Goal: Navigation & Orientation: Find specific page/section

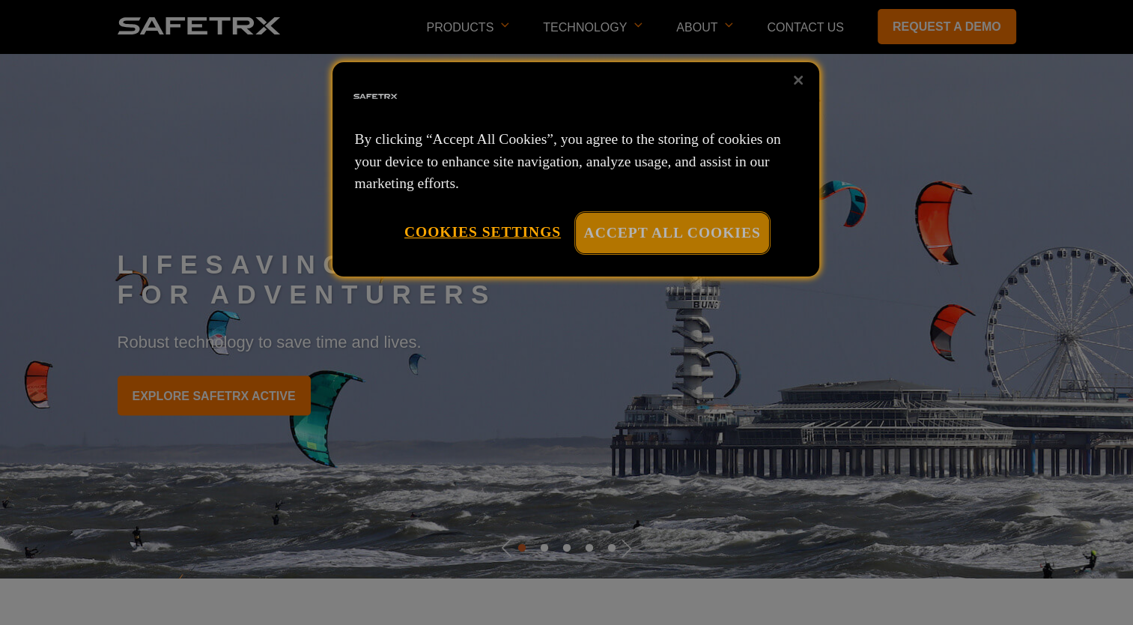
click at [670, 226] on button "Accept All Cookies" at bounding box center [672, 233] width 193 height 40
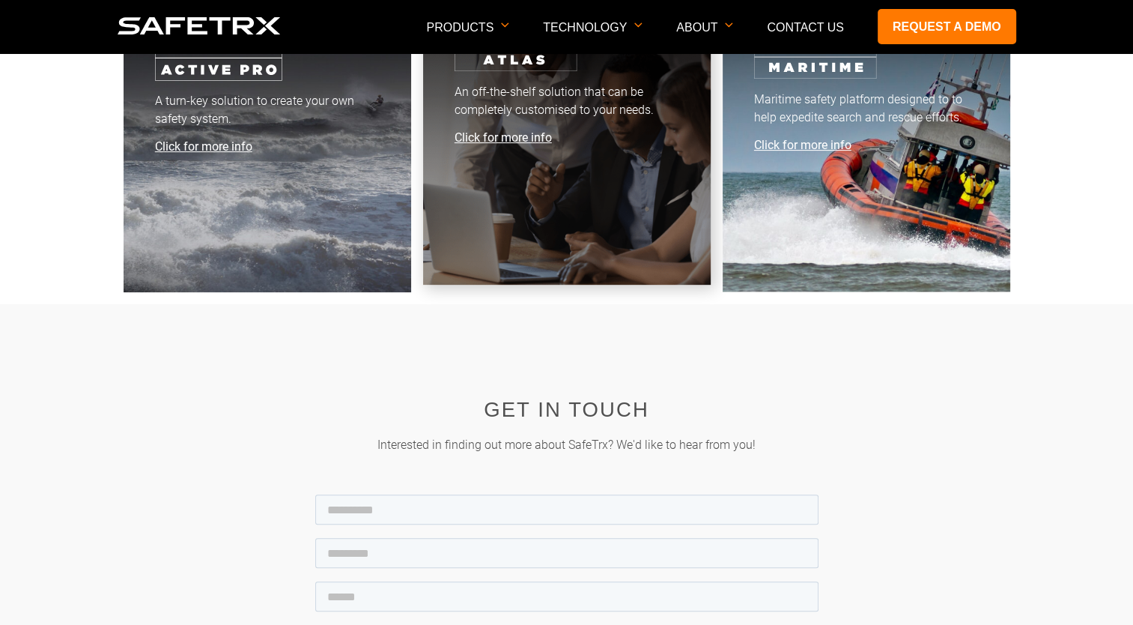
scroll to position [5992, 0]
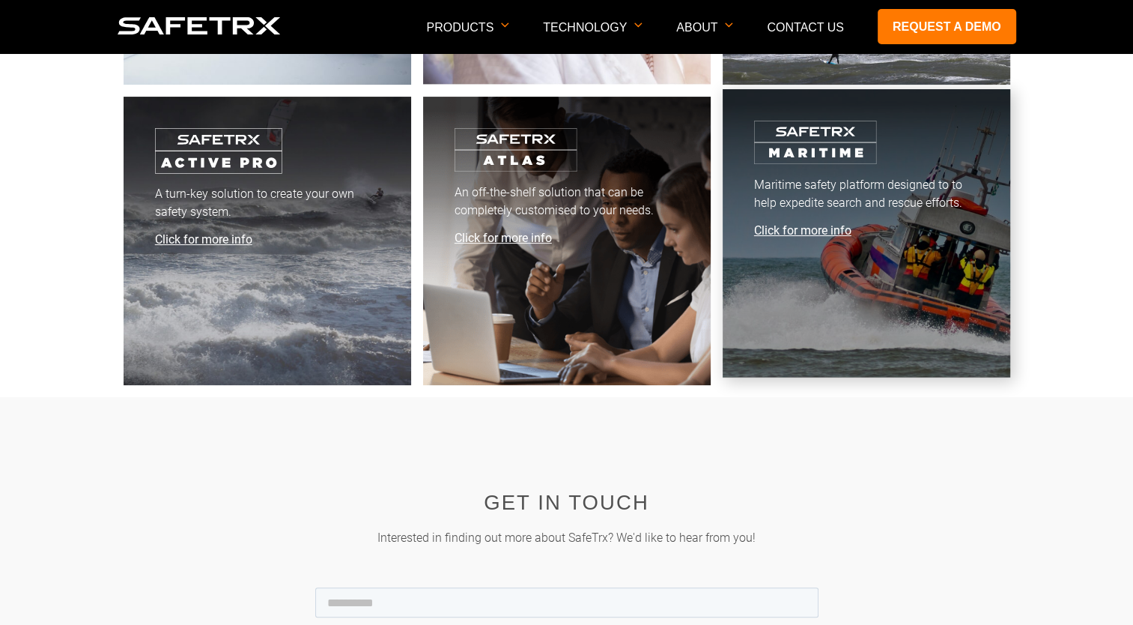
click at [788, 238] on link "Maritime safety platform designed to to help expedite search and rescue efforts…" at bounding box center [867, 233] width 288 height 288
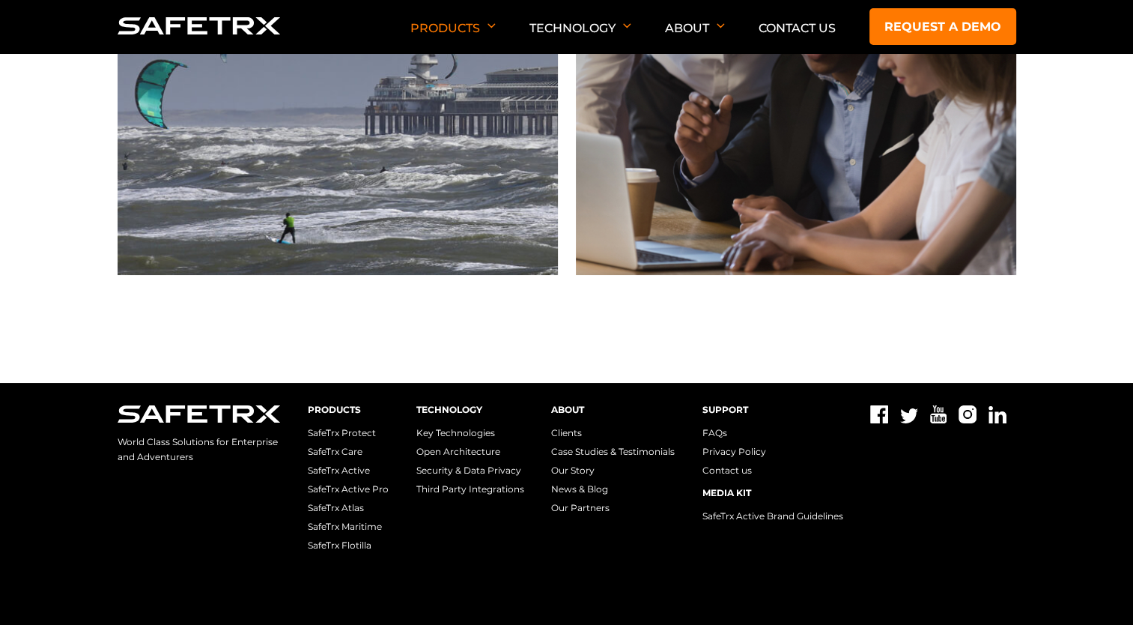
scroll to position [5236, 0]
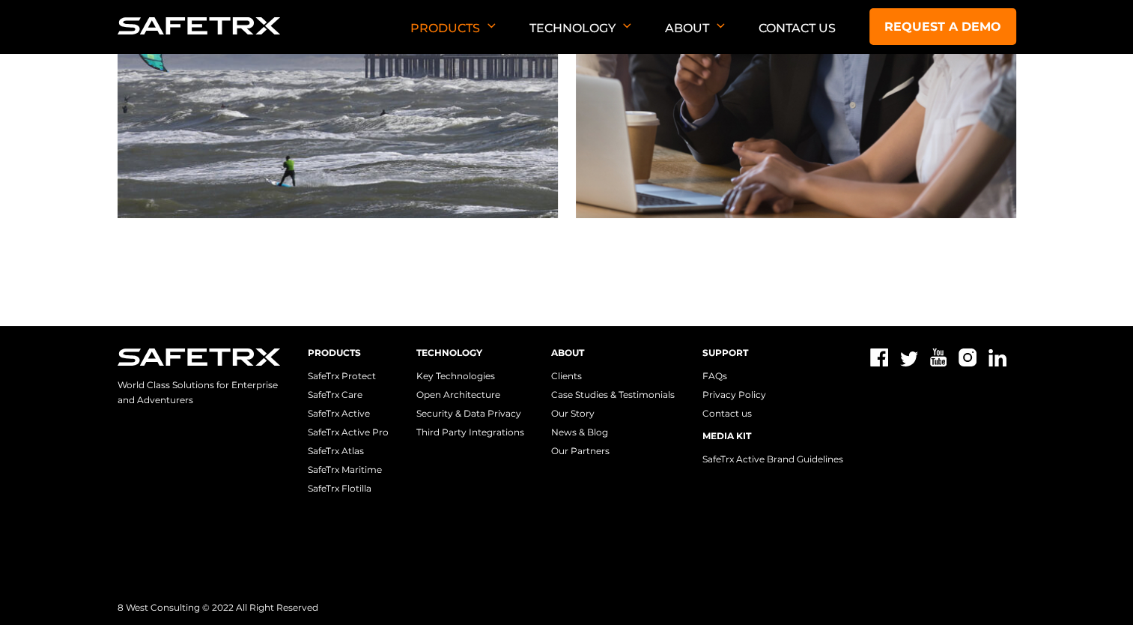
click at [364, 470] on link "SafeTrx Maritime" at bounding box center [345, 469] width 74 height 11
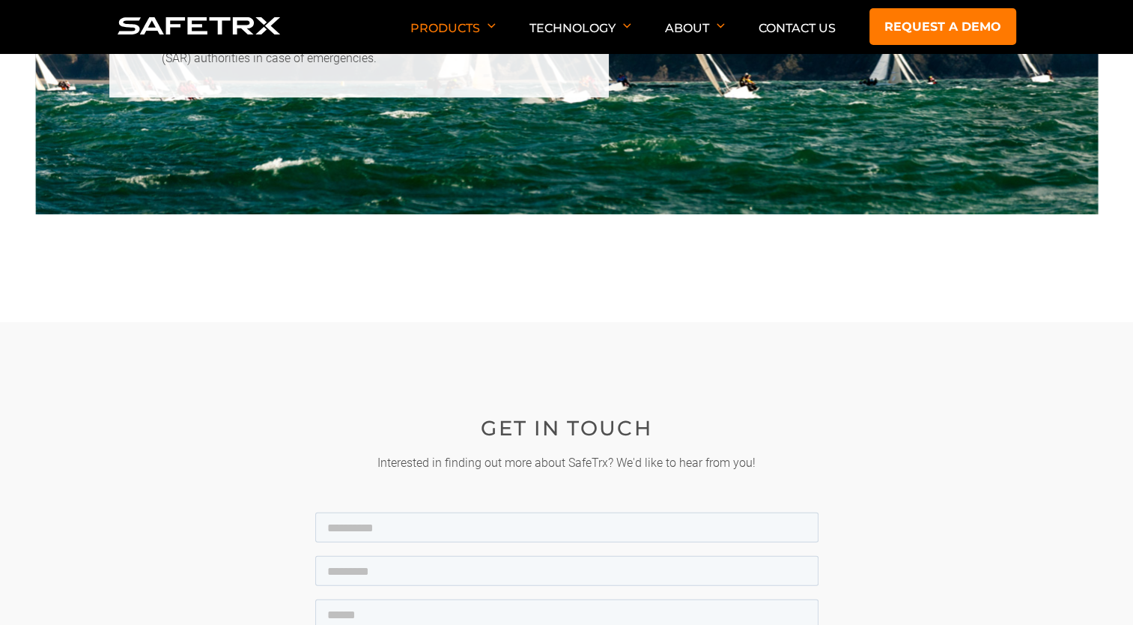
scroll to position [3595, 0]
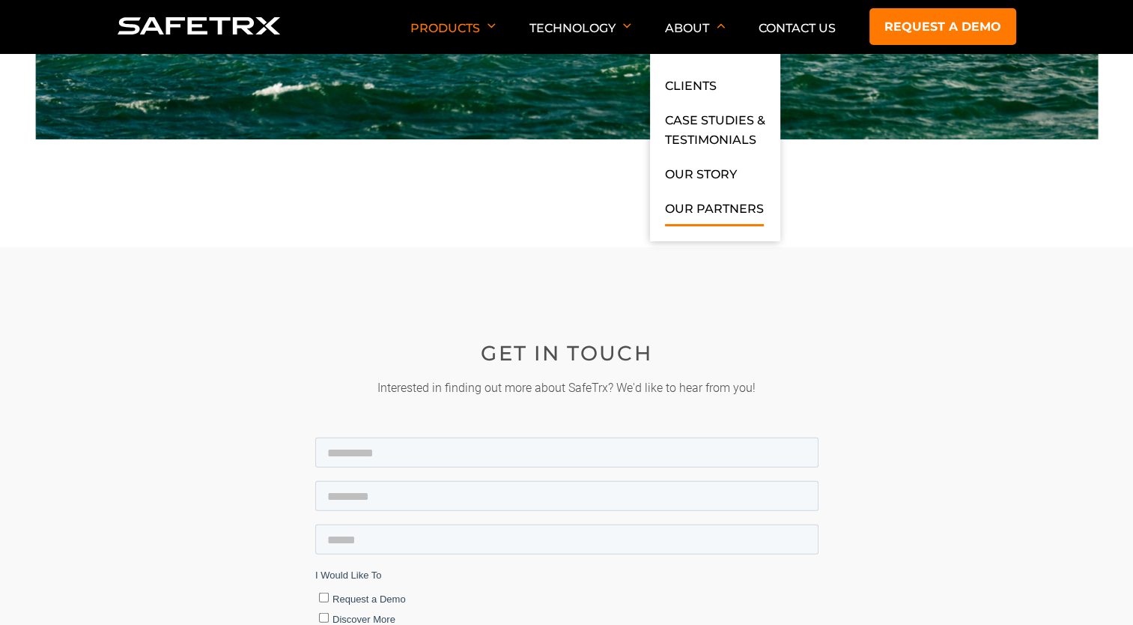
click at [704, 210] on link "Our Partners" at bounding box center [714, 212] width 99 height 27
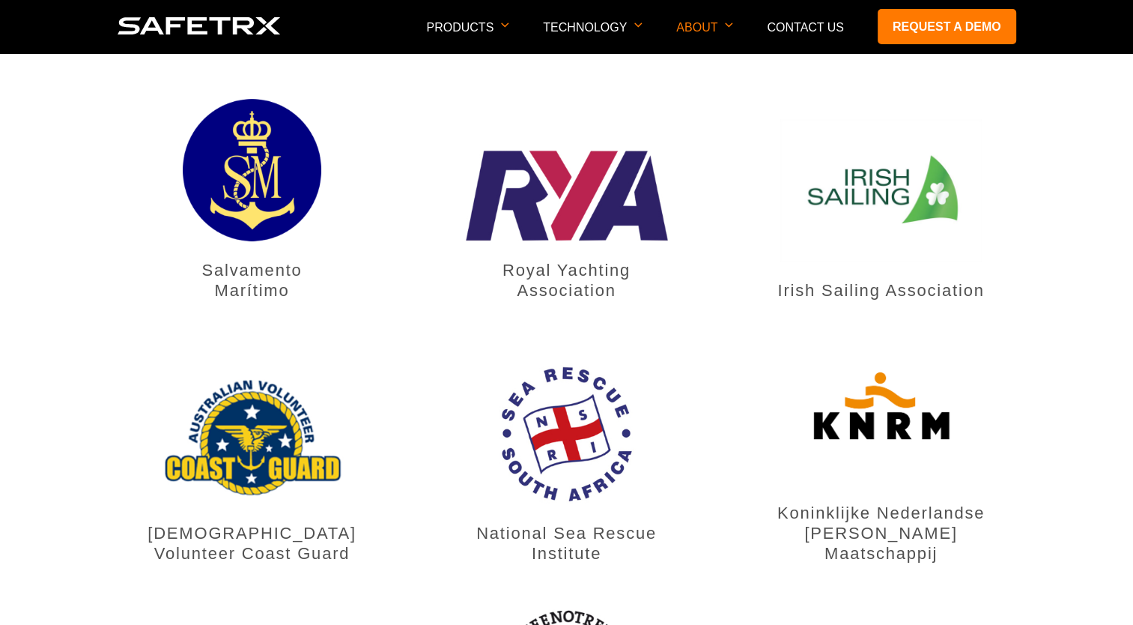
scroll to position [674, 0]
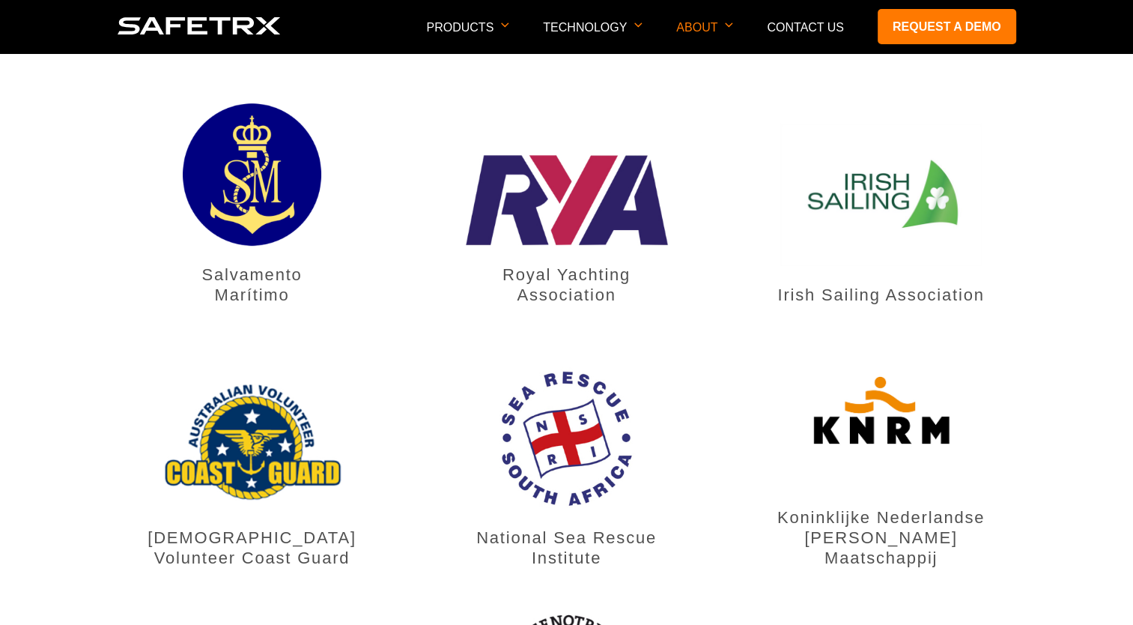
click at [249, 137] on img at bounding box center [252, 174] width 139 height 142
drag, startPoint x: 254, startPoint y: 237, endPoint x: 309, endPoint y: 270, distance: 63.8
click at [309, 270] on div "Salvamento Marítimo" at bounding box center [253, 209] width 270 height 213
drag, startPoint x: 309, startPoint y: 270, endPoint x: 255, endPoint y: 246, distance: 58.7
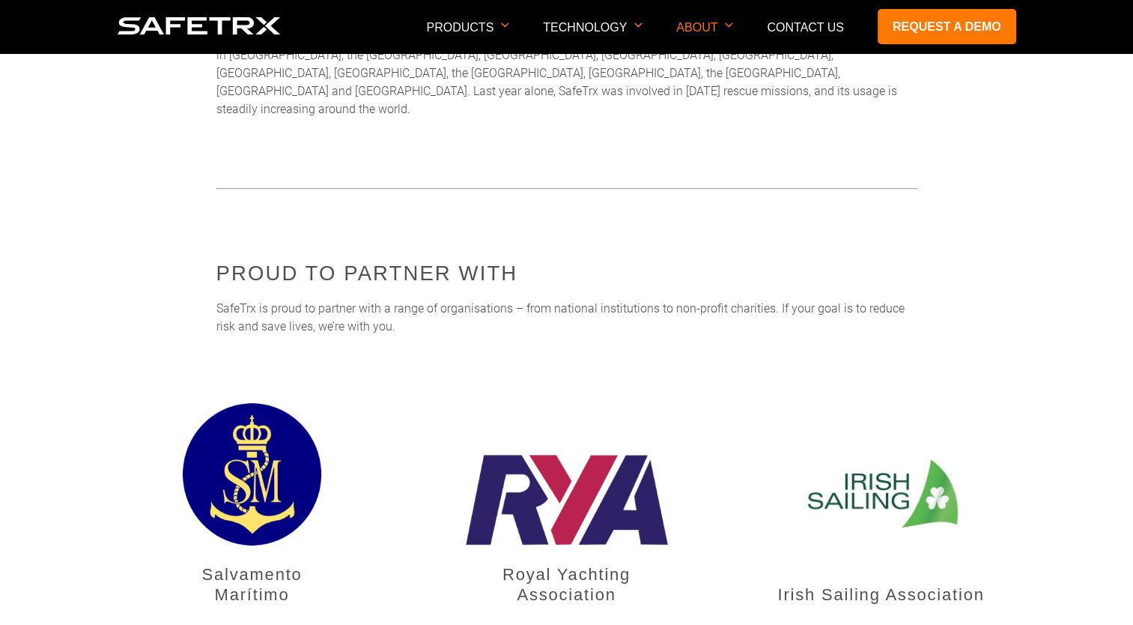
scroll to position [0, 0]
